Goal: Information Seeking & Learning: Learn about a topic

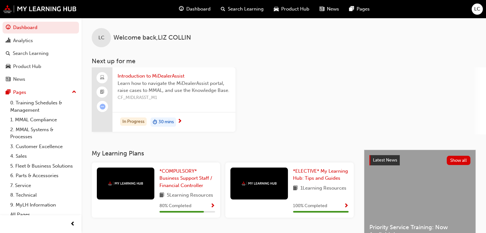
click at [178, 120] on span "next-icon" at bounding box center [179, 122] width 5 height 6
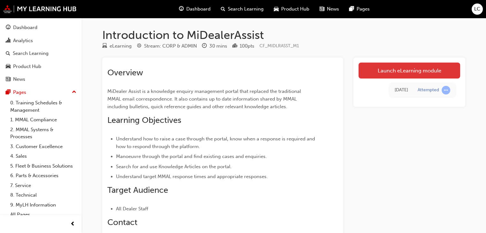
click at [416, 67] on link "Launch eLearning module" at bounding box center [410, 71] width 102 height 16
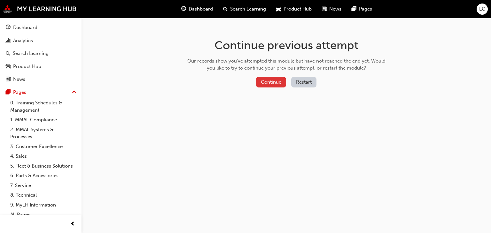
click at [276, 85] on button "Continue" at bounding box center [271, 82] width 30 height 11
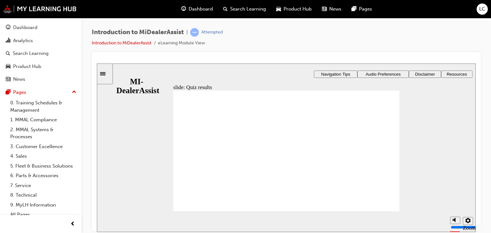
radio input "true"
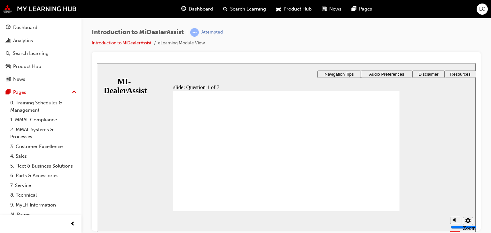
radio input "true"
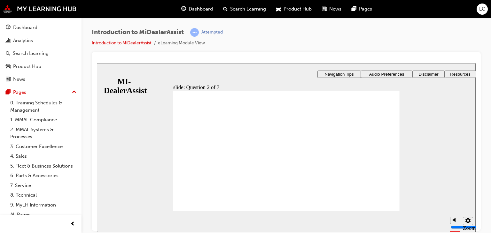
radio input "true"
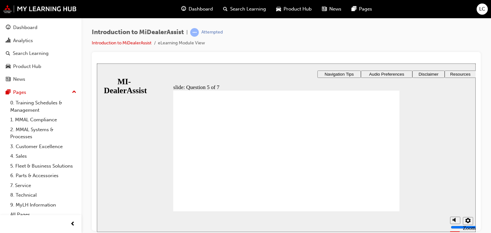
radio input "true"
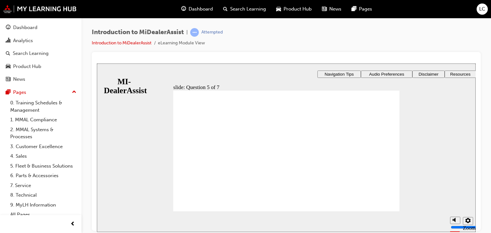
checkbox input "true"
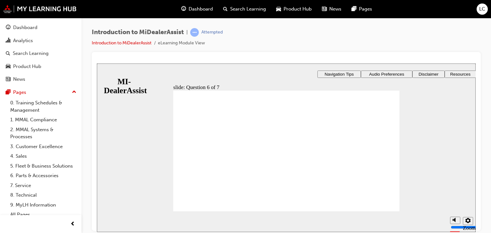
checkbox input "true"
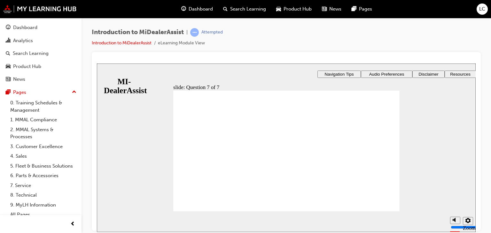
radio input "true"
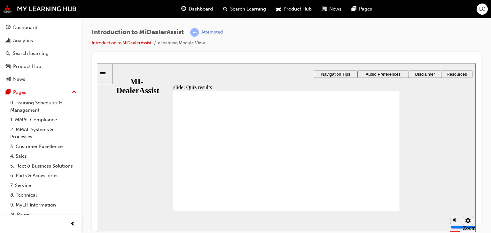
radio input "true"
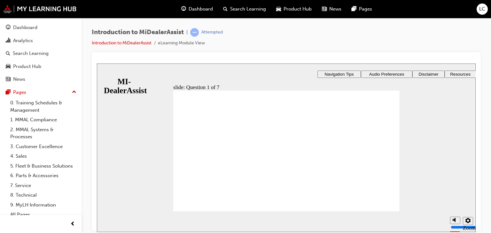
radio input "true"
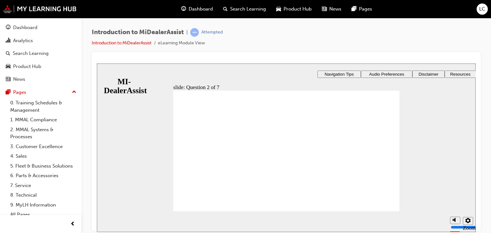
drag, startPoint x: 280, startPoint y: 189, endPoint x: 280, endPoint y: 182, distance: 7.0
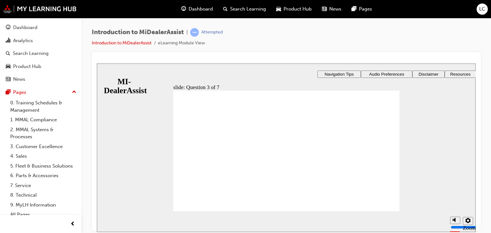
radio input "true"
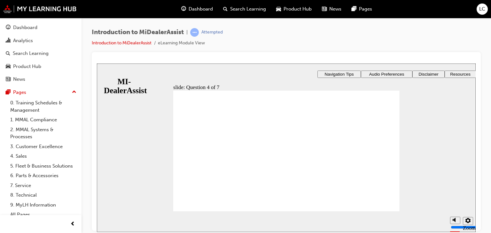
radio input "true"
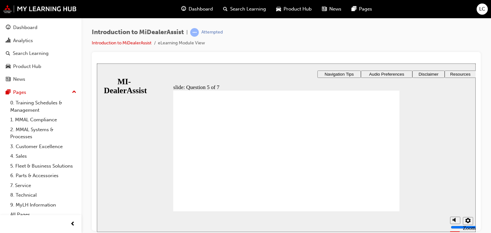
checkbox input "true"
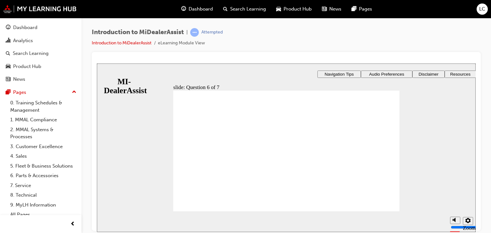
checkbox input "true"
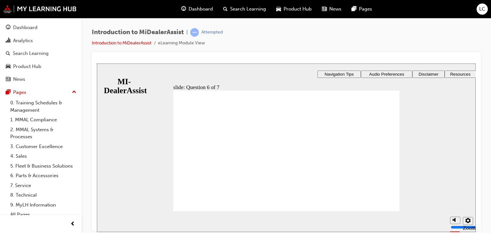
radio input "true"
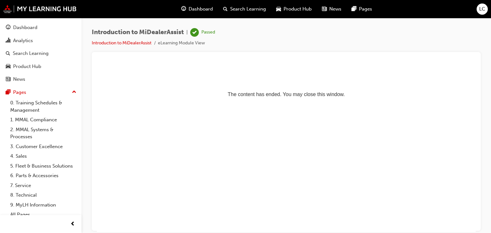
drag, startPoint x: 289, startPoint y: 151, endPoint x: 264, endPoint y: 143, distance: 26.0
click at [288, 102] on html "The content has ended. You may close this window." at bounding box center [286, 82] width 379 height 39
click at [206, 10] on span "Dashboard" at bounding box center [201, 8] width 24 height 7
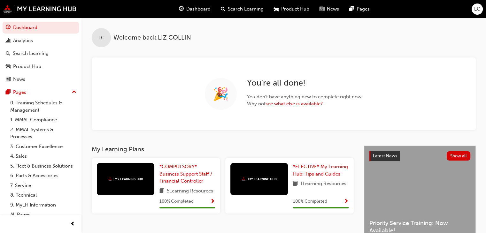
click at [275, 132] on div "LC Welcome back , [PERSON_NAME] 🎉 You ' re all done! You don ' t have anything …" at bounding box center [283, 82] width 405 height 128
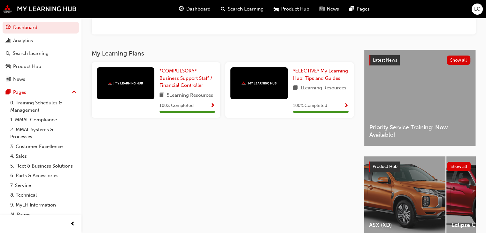
scroll to position [33, 0]
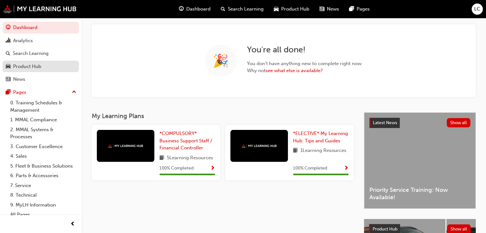
click at [21, 64] on div "Product Hub" at bounding box center [27, 66] width 28 height 7
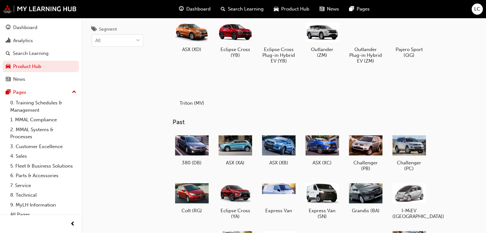
scroll to position [24, 0]
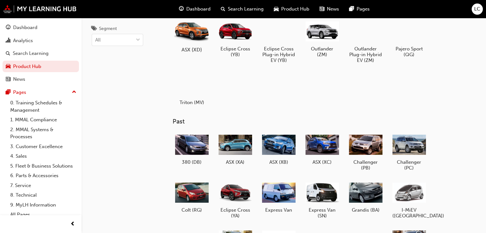
click at [198, 27] on div at bounding box center [191, 32] width 35 height 26
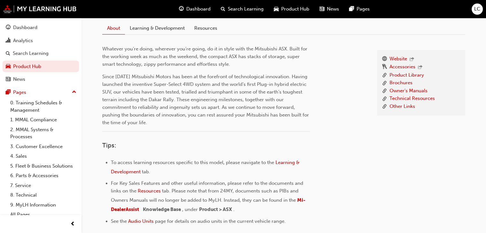
scroll to position [210, 0]
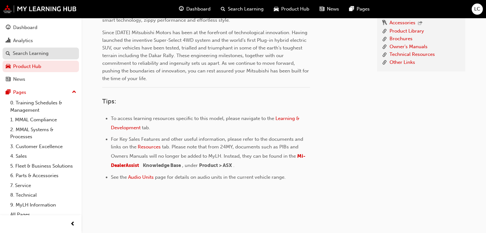
click at [32, 58] on link "Search Learning" at bounding box center [41, 54] width 76 height 12
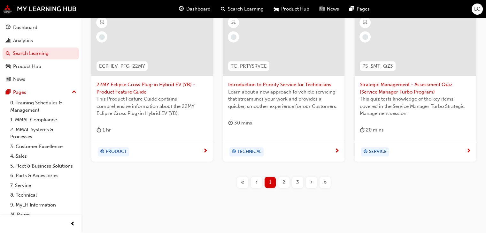
scroll to position [303, 0]
click at [282, 185] on div "2" at bounding box center [283, 182] width 11 height 11
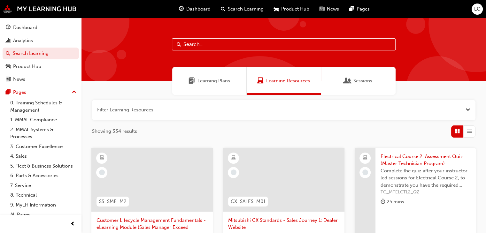
click at [357, 77] on span "Sessions" at bounding box center [362, 80] width 19 height 7
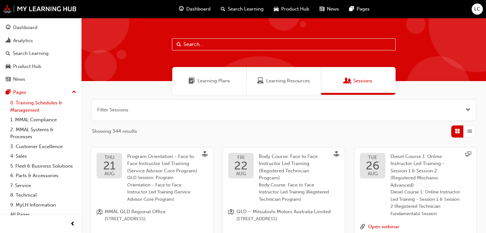
click at [45, 105] on link "0. Training Schedules & Management" at bounding box center [43, 106] width 71 height 17
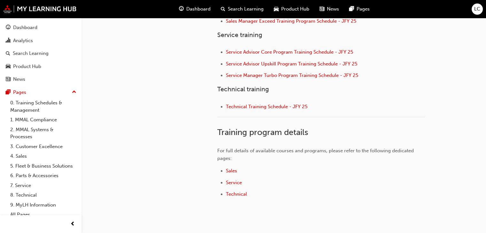
scroll to position [307, 0]
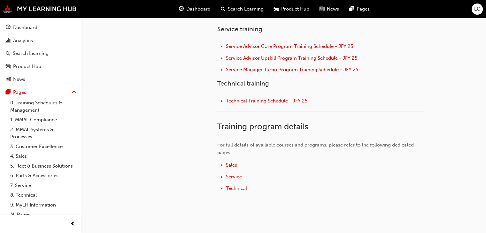
click at [237, 175] on span "Service" at bounding box center [234, 177] width 16 height 6
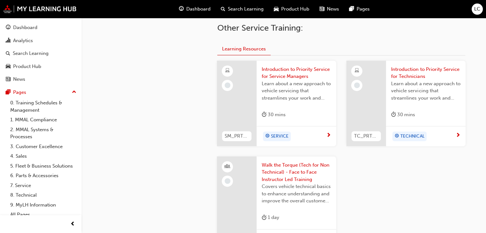
scroll to position [274, 0]
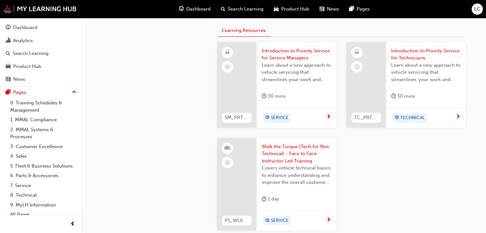
drag, startPoint x: 191, startPoint y: 146, endPoint x: 185, endPoint y: 160, distance: 15.9
drag, startPoint x: 185, startPoint y: 160, endPoint x: 140, endPoint y: 164, distance: 45.5
click at [140, 164] on div "service 7. Service Service Advisor Core Program Service Advisor Upskill Program…" at bounding box center [149, 66] width 115 height 389
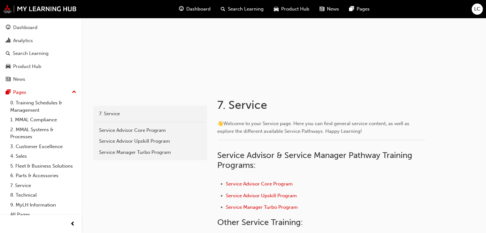
scroll to position [0, 0]
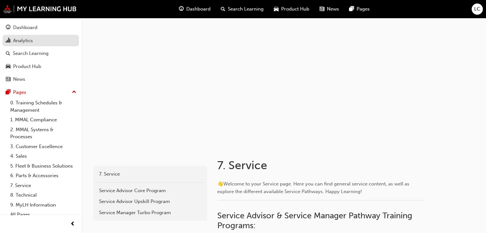
click at [22, 41] on div "Analytics" at bounding box center [23, 40] width 20 height 7
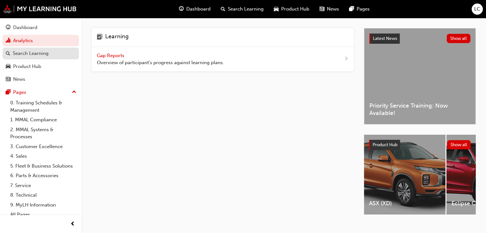
click at [41, 58] on link "Search Learning" at bounding box center [41, 54] width 76 height 12
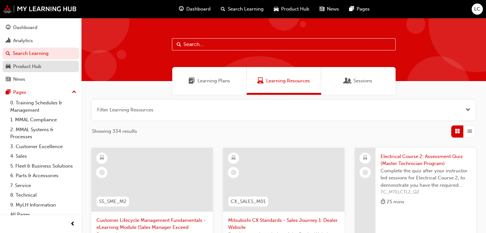
click at [26, 67] on div "Product Hub" at bounding box center [27, 66] width 28 height 7
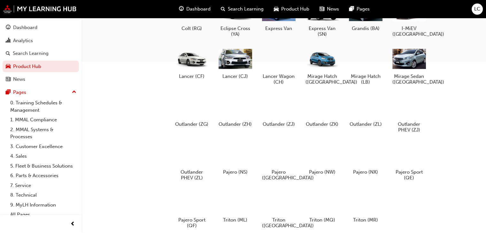
scroll to position [234, 0]
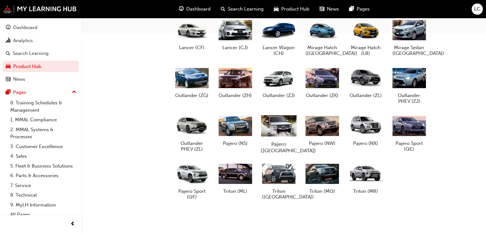
click at [270, 129] on div at bounding box center [278, 126] width 35 height 26
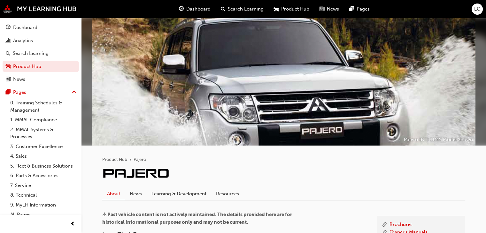
click at [270, 129] on div at bounding box center [283, 82] width 383 height 128
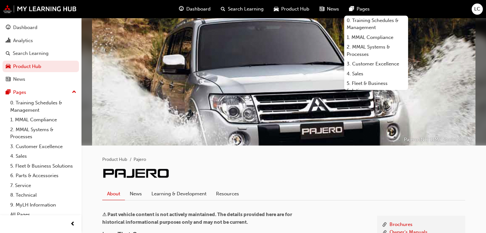
click at [354, 10] on div "Pages" at bounding box center [359, 9] width 31 height 13
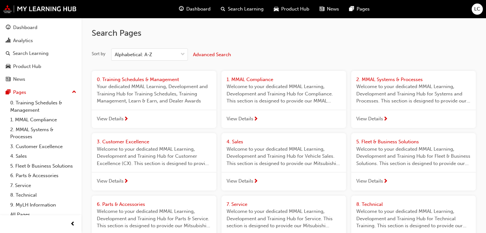
click at [165, 119] on div "View Details" at bounding box center [154, 119] width 125 height 19
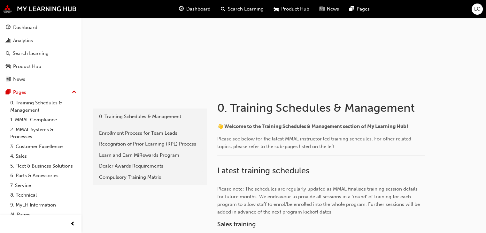
scroll to position [68, 0]
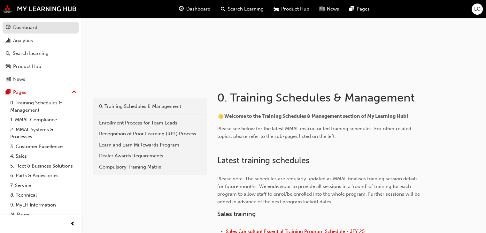
click at [19, 27] on div "Dashboard" at bounding box center [25, 27] width 24 height 7
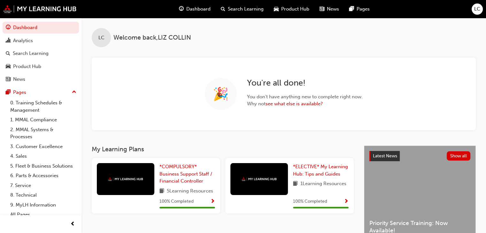
click at [72, 91] on span "up-icon" at bounding box center [74, 92] width 4 height 8
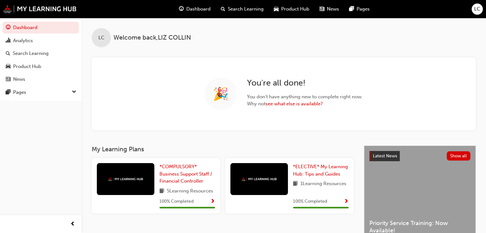
click at [73, 90] on span "down-icon" at bounding box center [74, 92] width 4 height 8
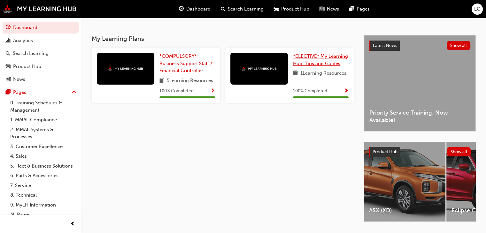
scroll to position [96, 0]
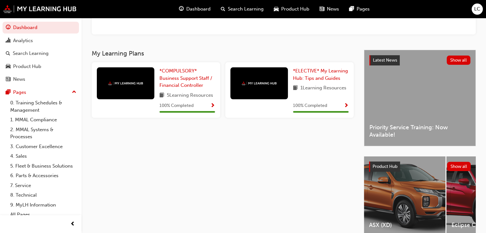
click at [404, 124] on span "Priority Service Training: Now Available!" at bounding box center [419, 131] width 101 height 14
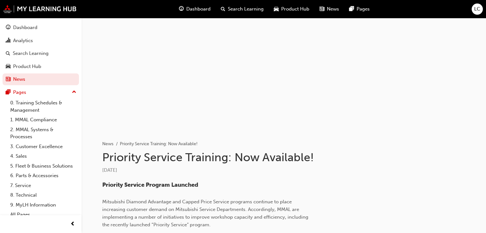
scroll to position [32, 0]
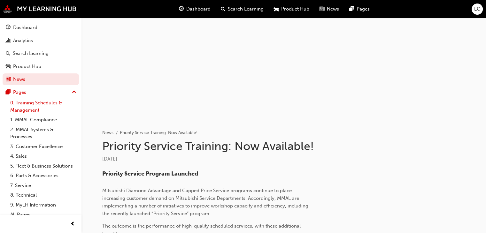
click at [20, 103] on link "0. Training Schedules & Management" at bounding box center [43, 106] width 71 height 17
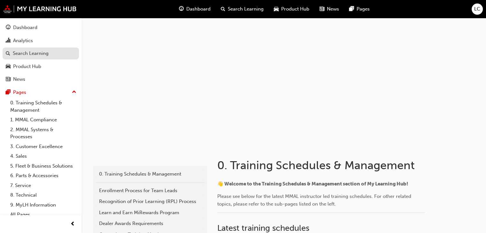
click at [33, 56] on div "Search Learning" at bounding box center [31, 53] width 36 height 7
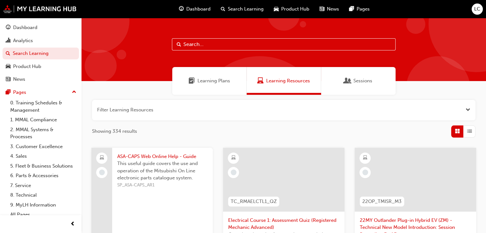
click at [222, 78] on span "Learning Plans" at bounding box center [213, 80] width 33 height 7
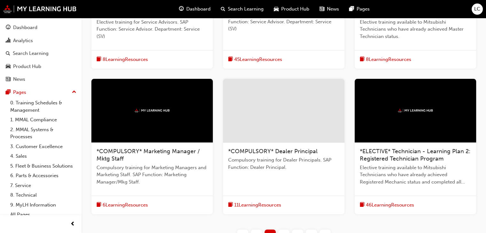
scroll to position [256, 0]
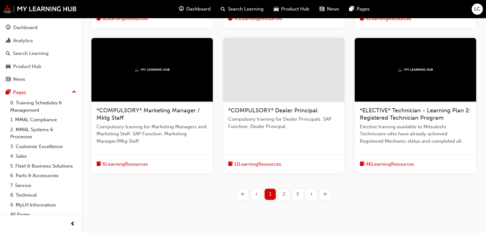
click at [281, 195] on div "2" at bounding box center [283, 194] width 11 height 11
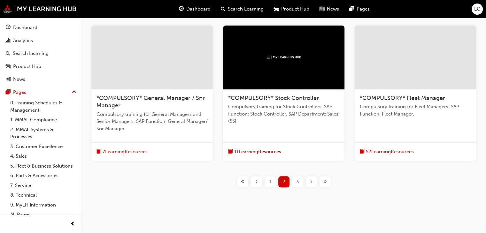
scroll to position [274, 0]
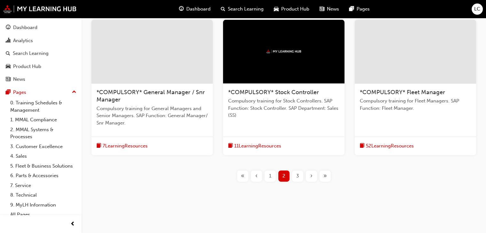
click at [291, 175] on button "3" at bounding box center [298, 176] width 14 height 11
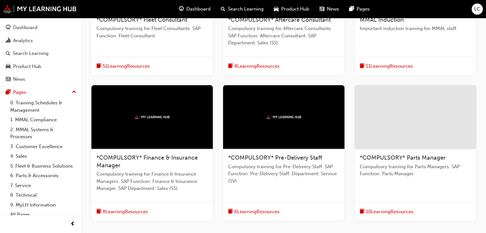
scroll to position [203, 0]
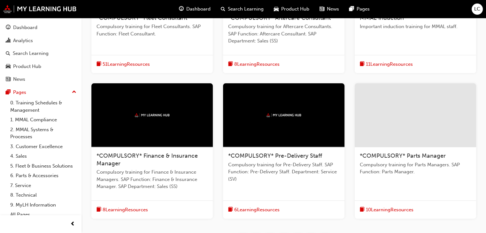
click at [239, 172] on span "Compulsory training for Pre-Delivery Staff. SAP Function: Pre-Delivery Staff. D…" at bounding box center [283, 172] width 111 height 22
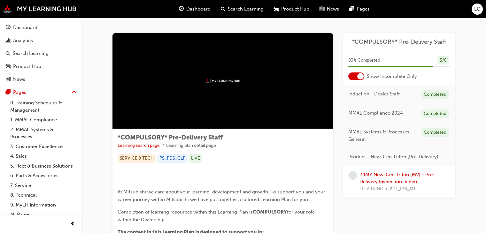
click at [434, 92] on div "Completed" at bounding box center [434, 94] width 27 height 9
click at [382, 95] on span "Induction - Dealer Staff" at bounding box center [373, 93] width 51 height 7
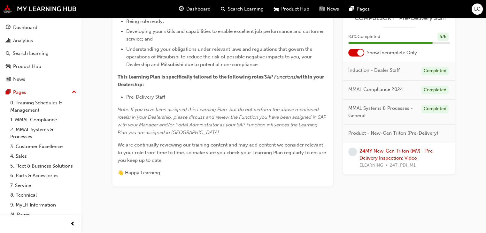
scroll to position [336, 0]
click at [389, 106] on span "MMAL Systems & Processes - General" at bounding box center [382, 112] width 68 height 14
drag, startPoint x: 400, startPoint y: 127, endPoint x: 401, endPoint y: 133, distance: 5.7
click at [400, 128] on div "Product - New-Gen Triton (Pre-Delivery)" at bounding box center [399, 134] width 112 height 18
click at [40, 42] on div "Analytics" at bounding box center [41, 41] width 70 height 8
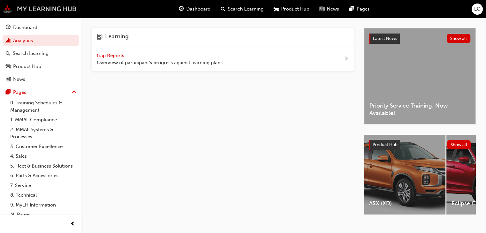
click at [41, 12] on img at bounding box center [39, 9] width 73 height 8
